Goal: Task Accomplishment & Management: Use online tool/utility

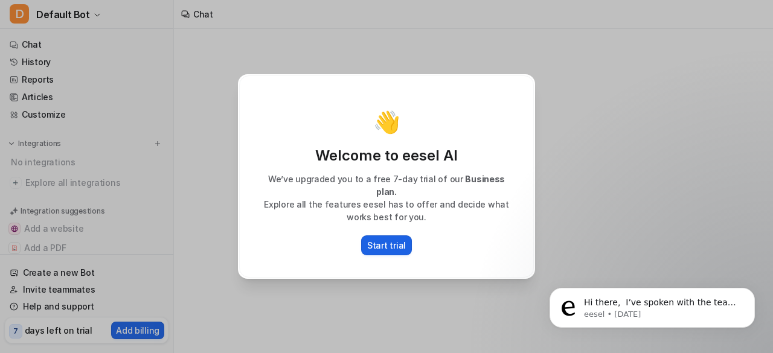
click at [399, 239] on p "Start trial" at bounding box center [386, 245] width 39 height 13
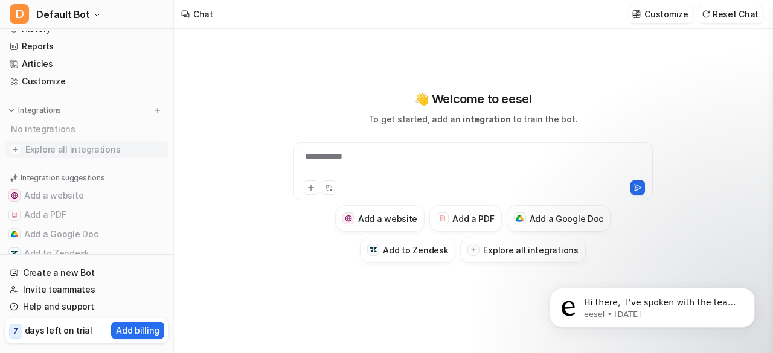
scroll to position [60, 0]
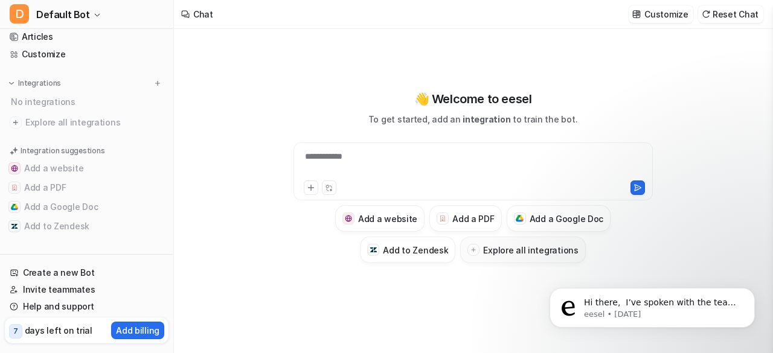
click at [511, 253] on h3 "Explore all integrations" at bounding box center [530, 250] width 95 height 13
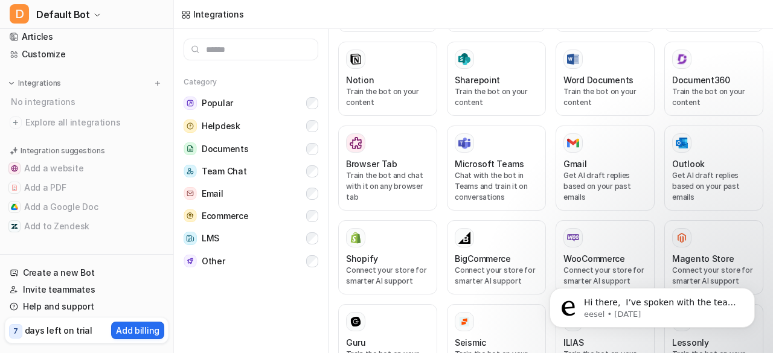
scroll to position [752, 0]
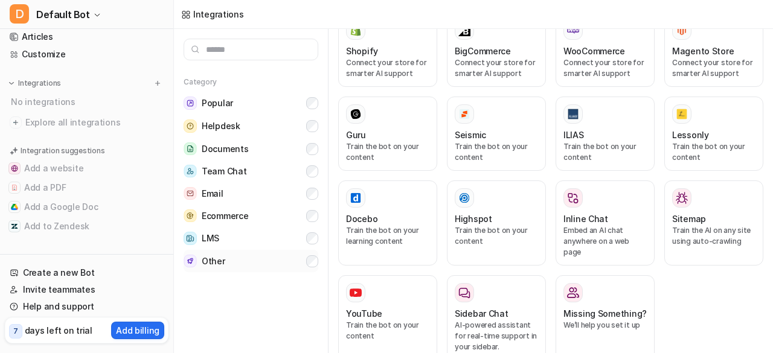
click at [199, 259] on div "Other" at bounding box center [205, 261] width 42 height 13
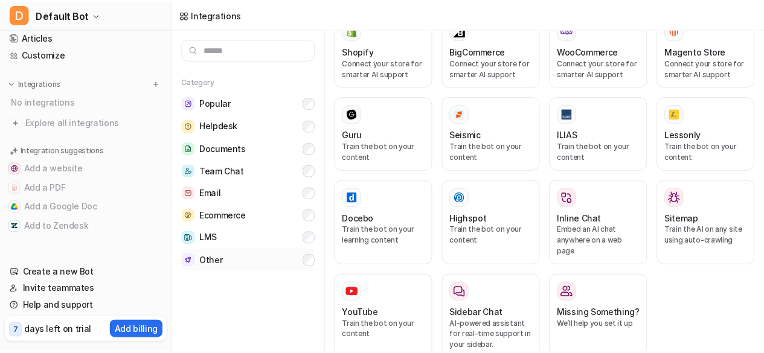
scroll to position [0, 0]
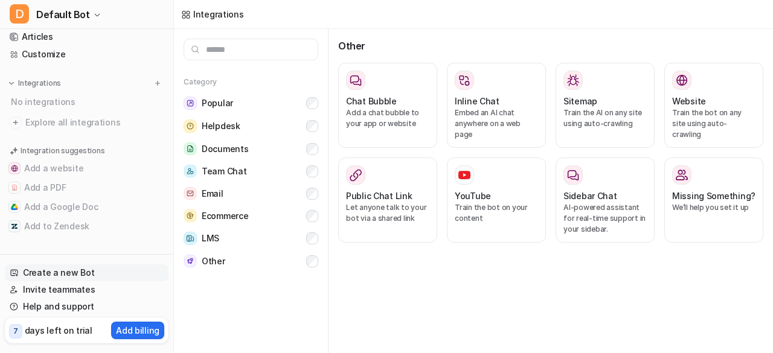
click at [86, 279] on link "Create a new Bot" at bounding box center [87, 273] width 164 height 17
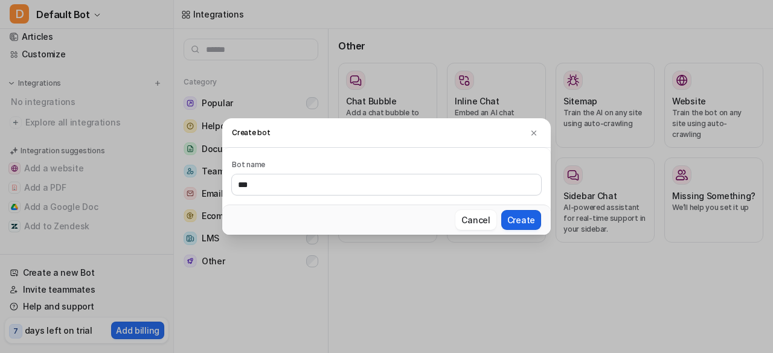
type input "***"
click at [522, 222] on button "Create" at bounding box center [522, 220] width 40 height 20
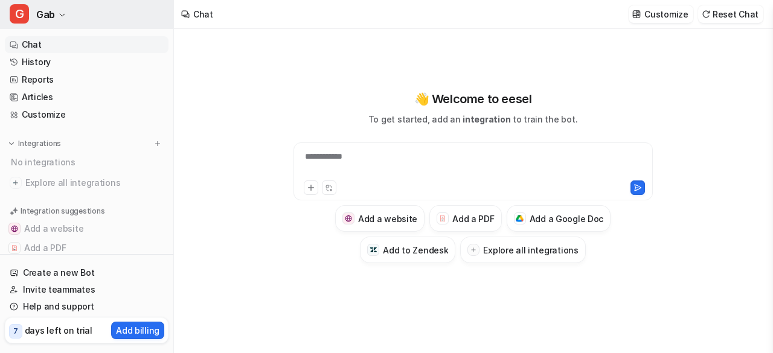
type textarea "**********"
click at [59, 110] on link "Customize" at bounding box center [87, 114] width 164 height 17
click at [62, 102] on link "Articles" at bounding box center [87, 97] width 164 height 17
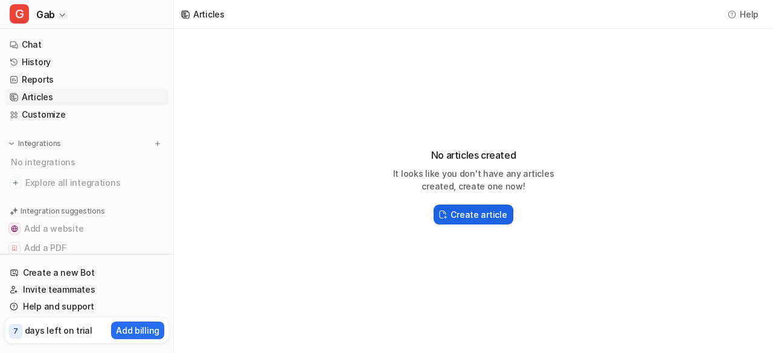
click at [486, 219] on h2 "Create article" at bounding box center [479, 214] width 56 height 13
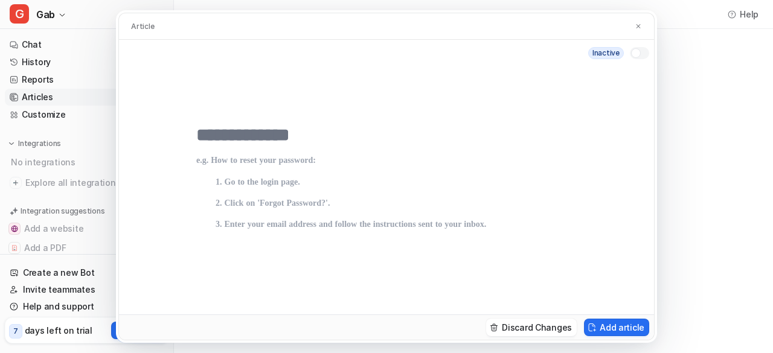
click at [105, 17] on div "Article inactive Discard Changes Add article" at bounding box center [386, 176] width 773 height 353
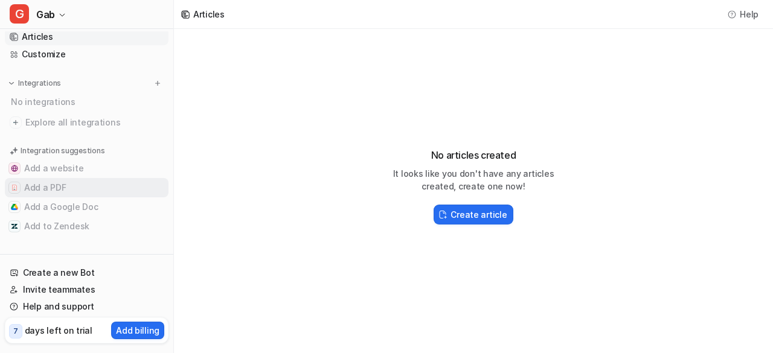
scroll to position [60, 0]
